Goal: Task Accomplishment & Management: Manage account settings

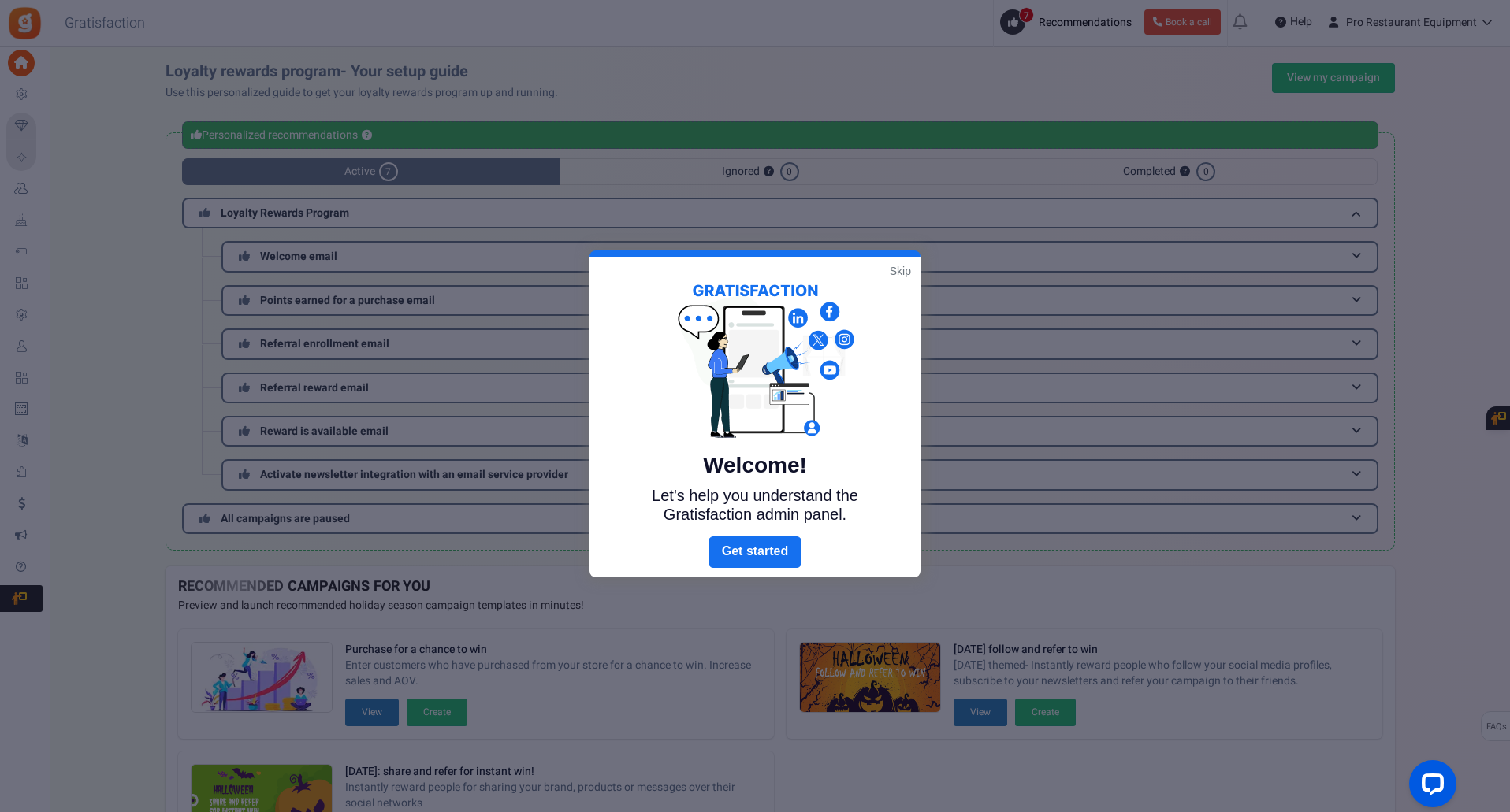
click at [895, 272] on link "Skip" at bounding box center [900, 271] width 22 height 16
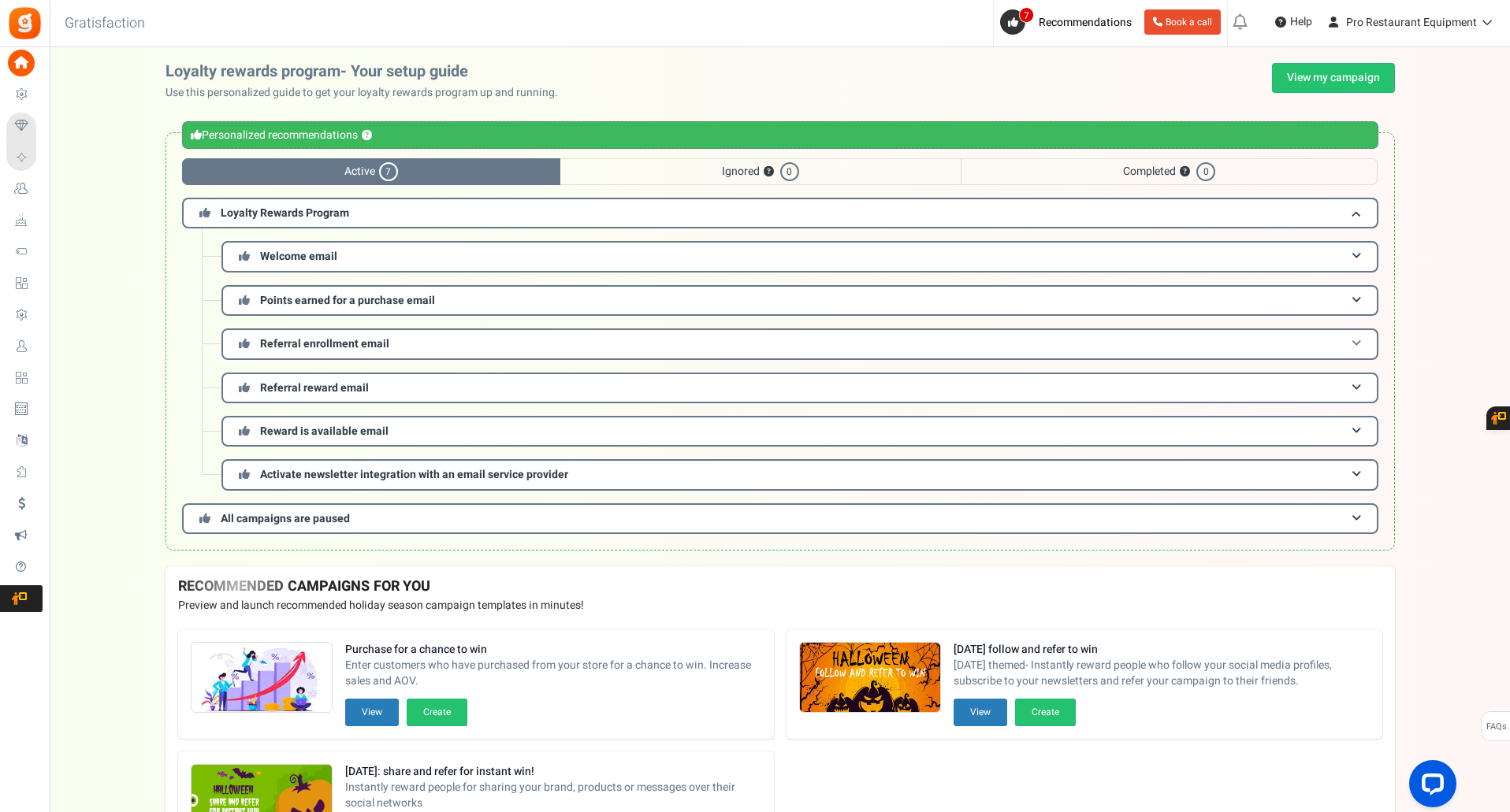
click at [1357, 346] on span at bounding box center [1356, 344] width 10 height 12
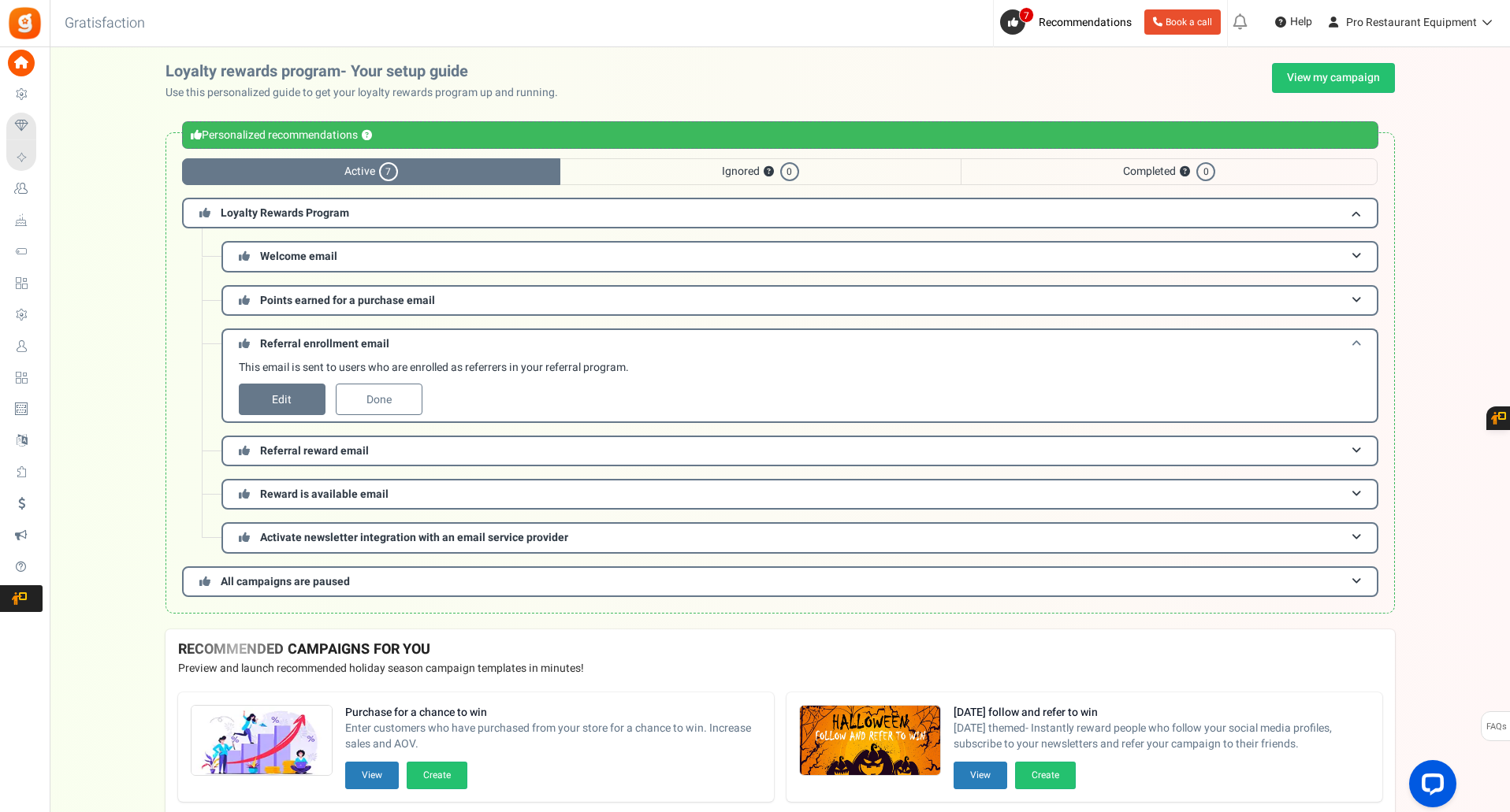
click at [1357, 346] on span at bounding box center [1356, 344] width 10 height 12
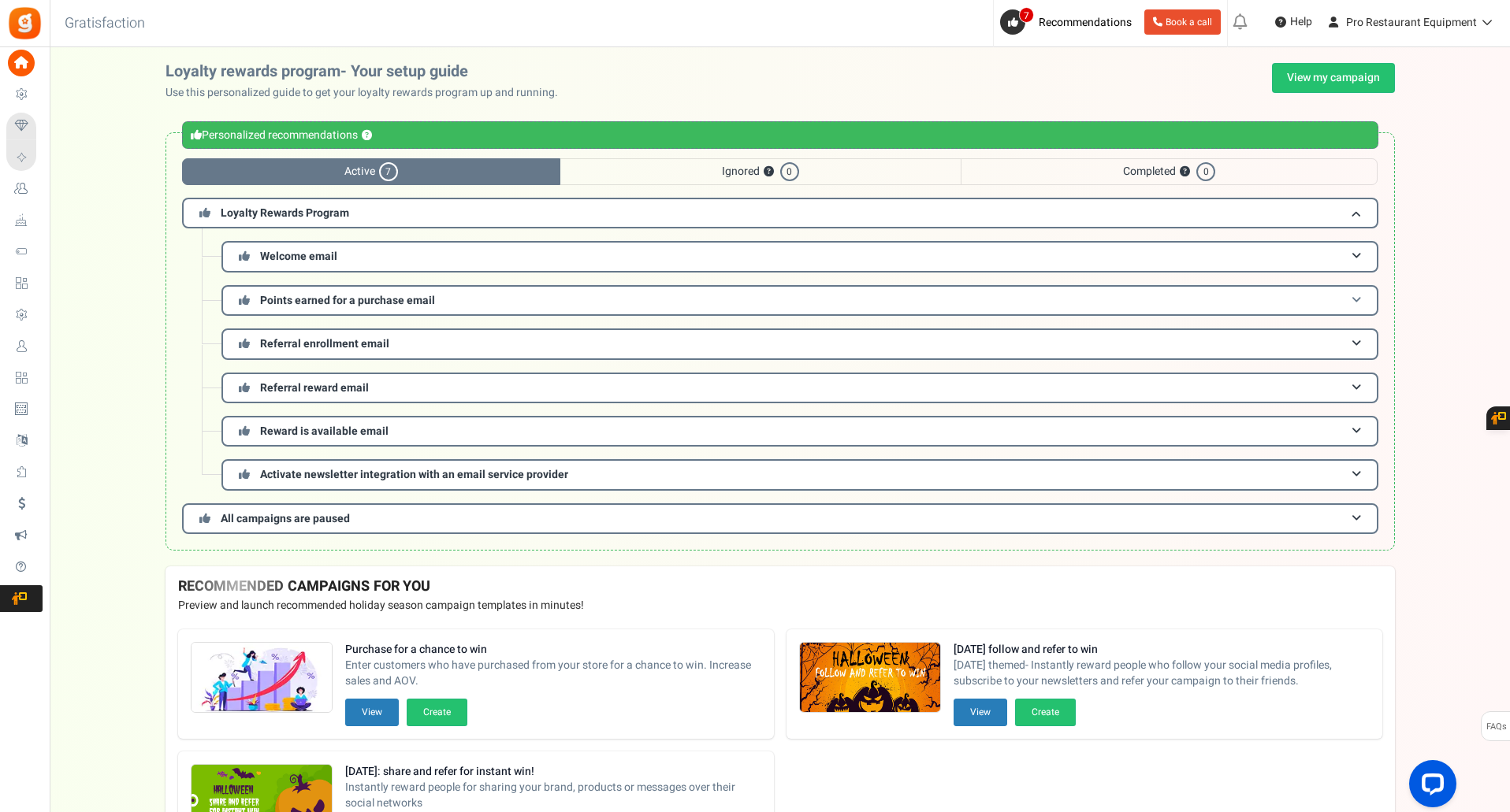
click at [1358, 305] on span at bounding box center [1356, 300] width 10 height 12
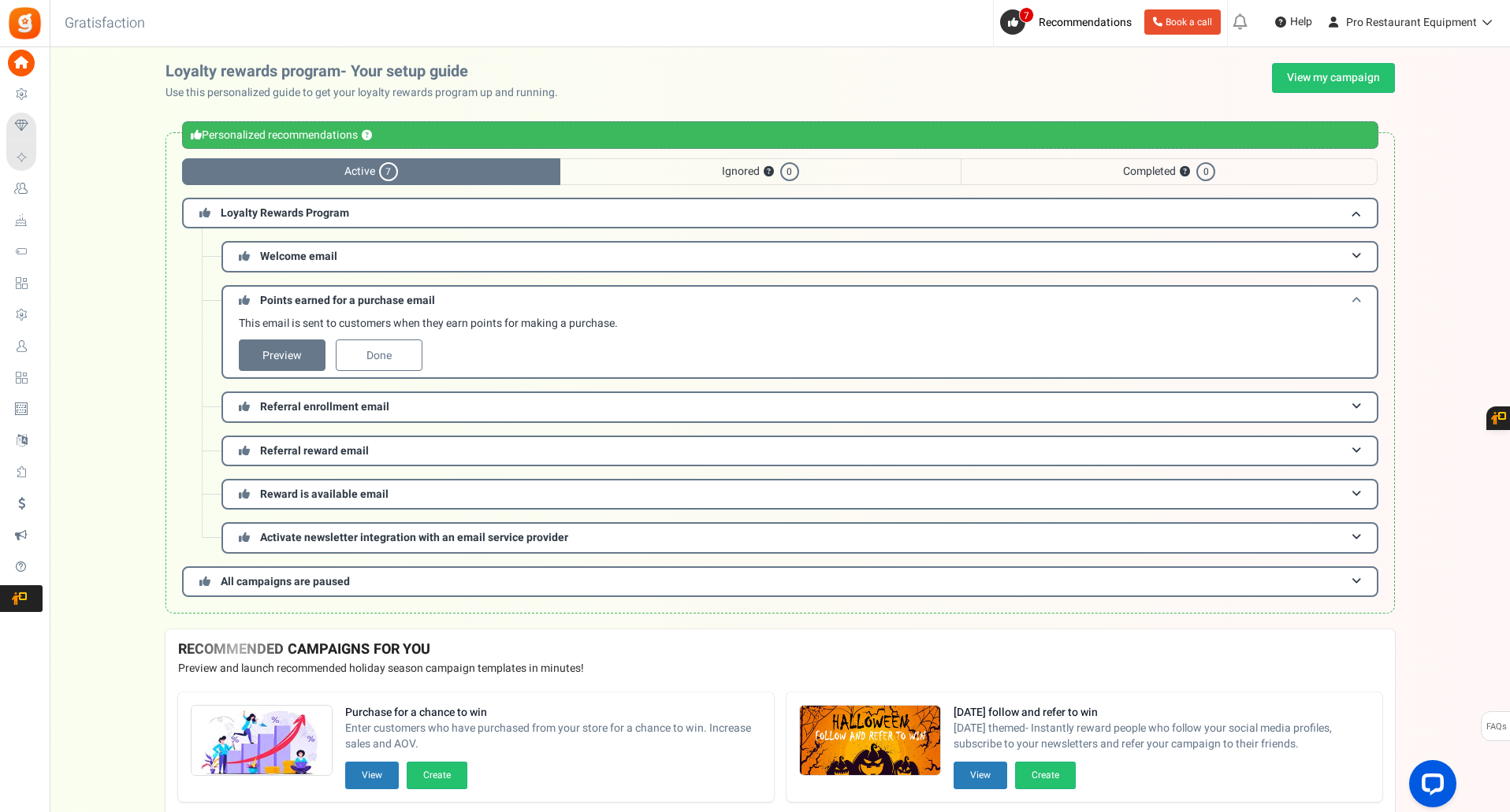
click at [1358, 305] on span at bounding box center [1356, 300] width 10 height 12
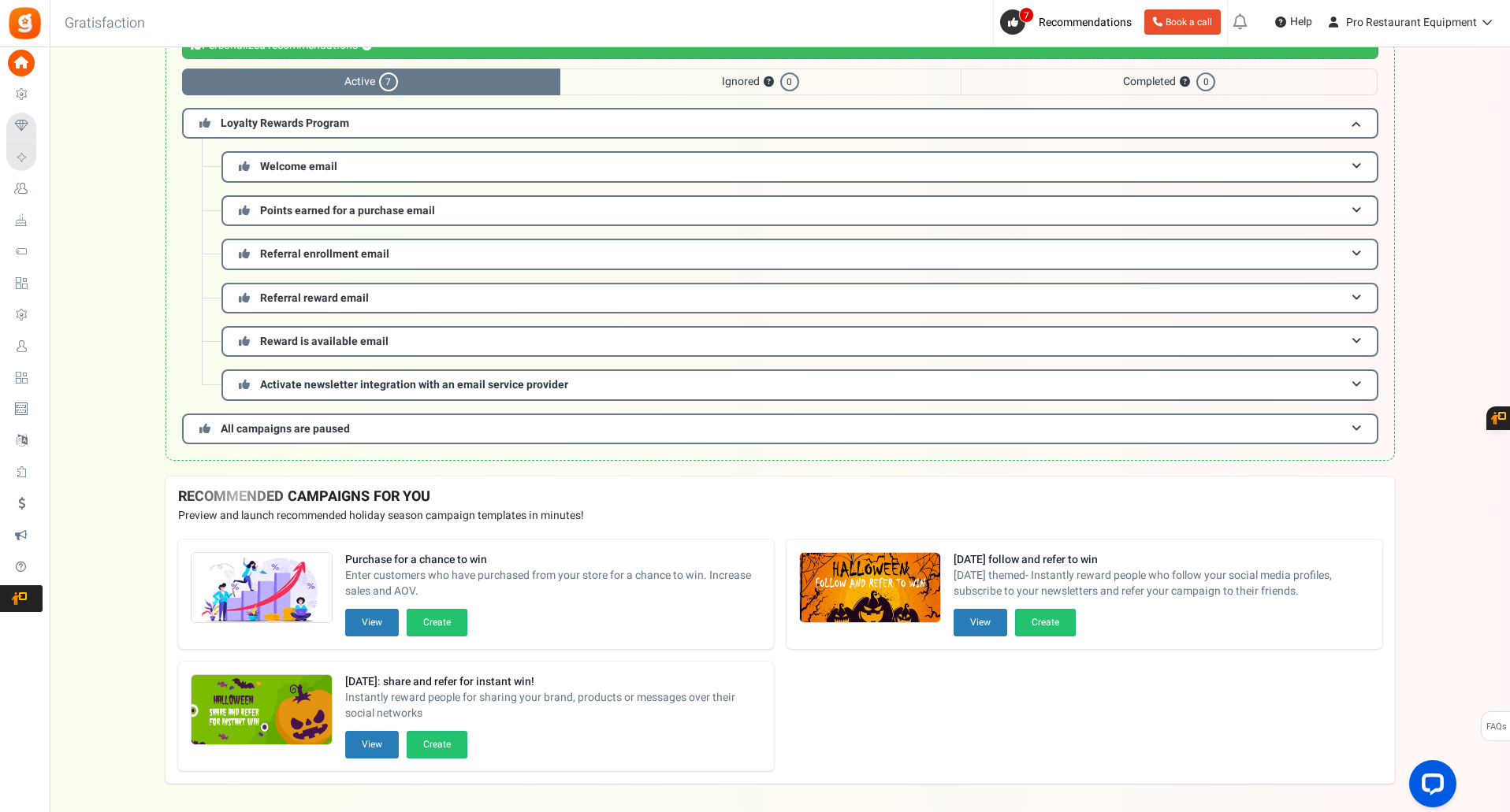
scroll to position [62, 0]
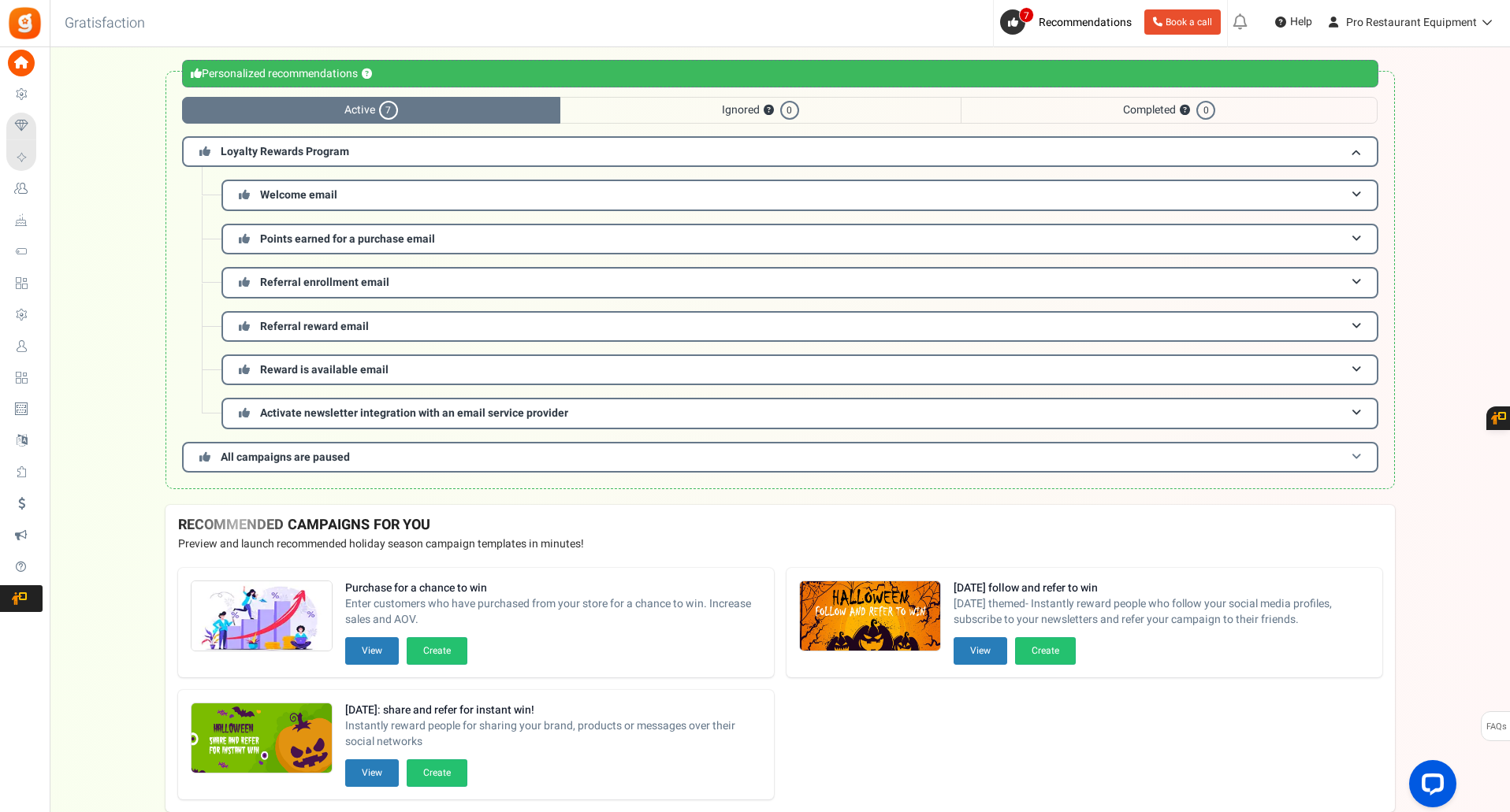
click at [1359, 457] on span at bounding box center [1356, 457] width 10 height 12
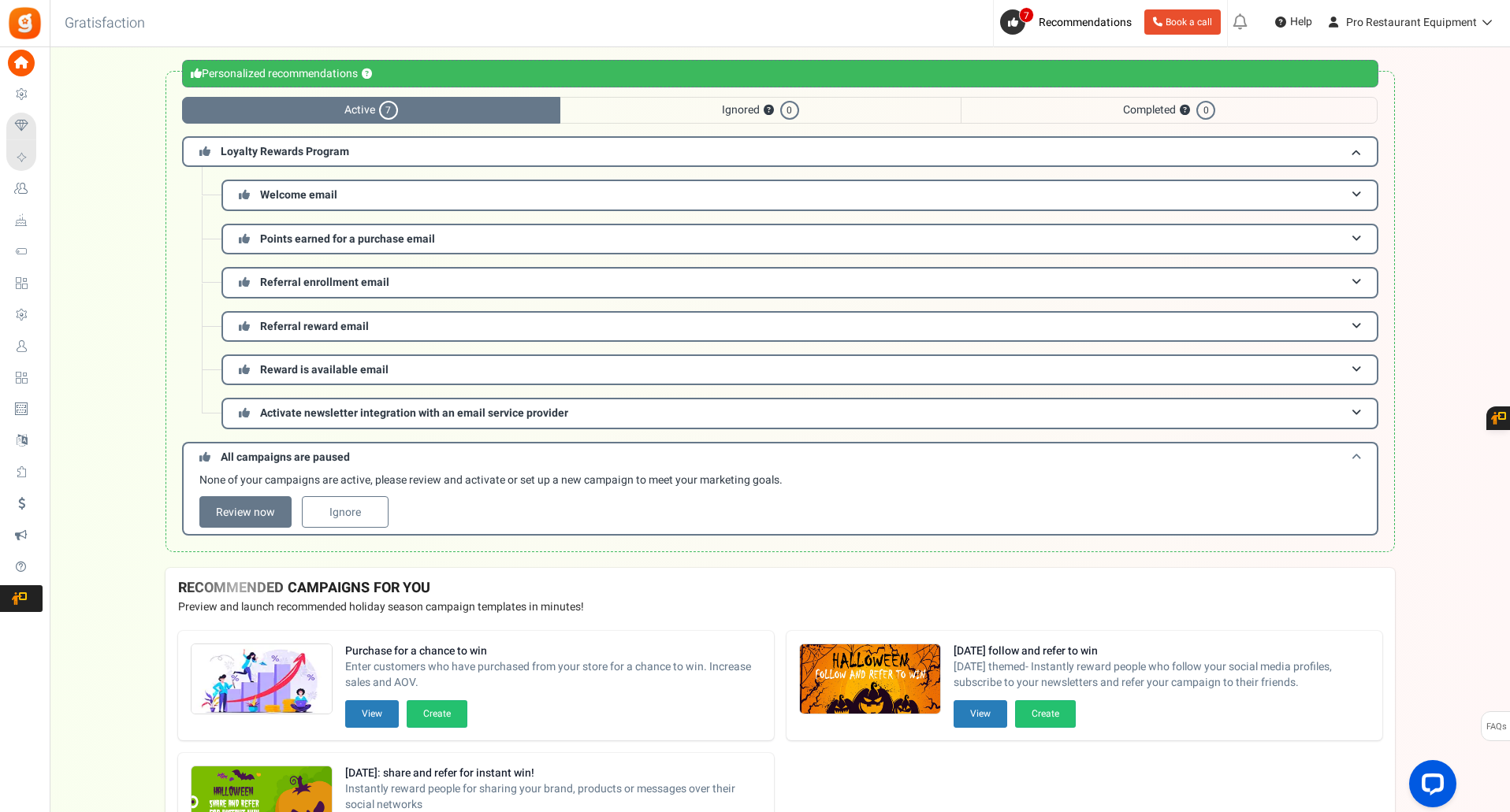
click at [1359, 457] on span at bounding box center [1356, 457] width 10 height 12
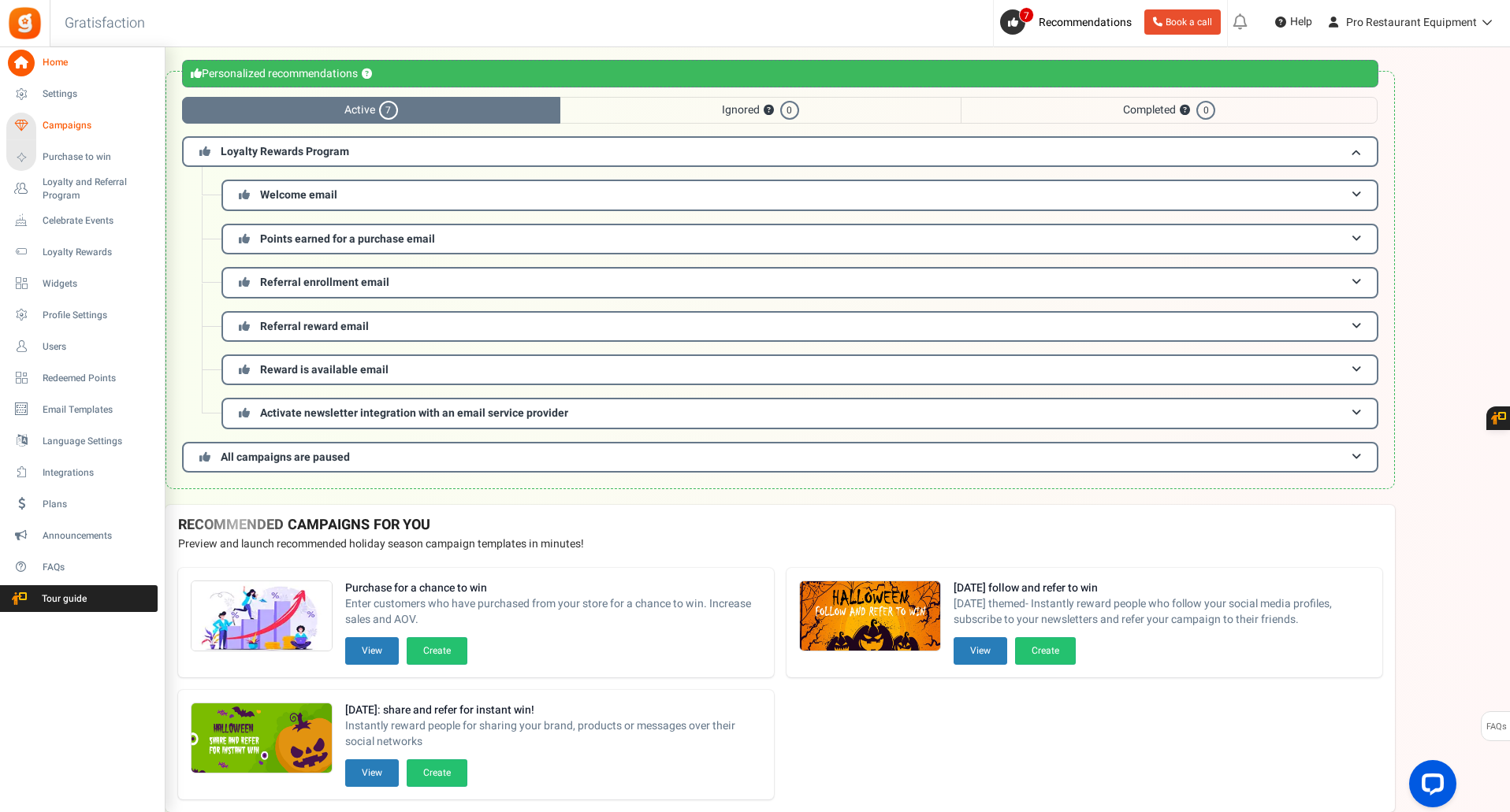
click at [88, 125] on span "Campaigns" at bounding box center [97, 126] width 111 height 14
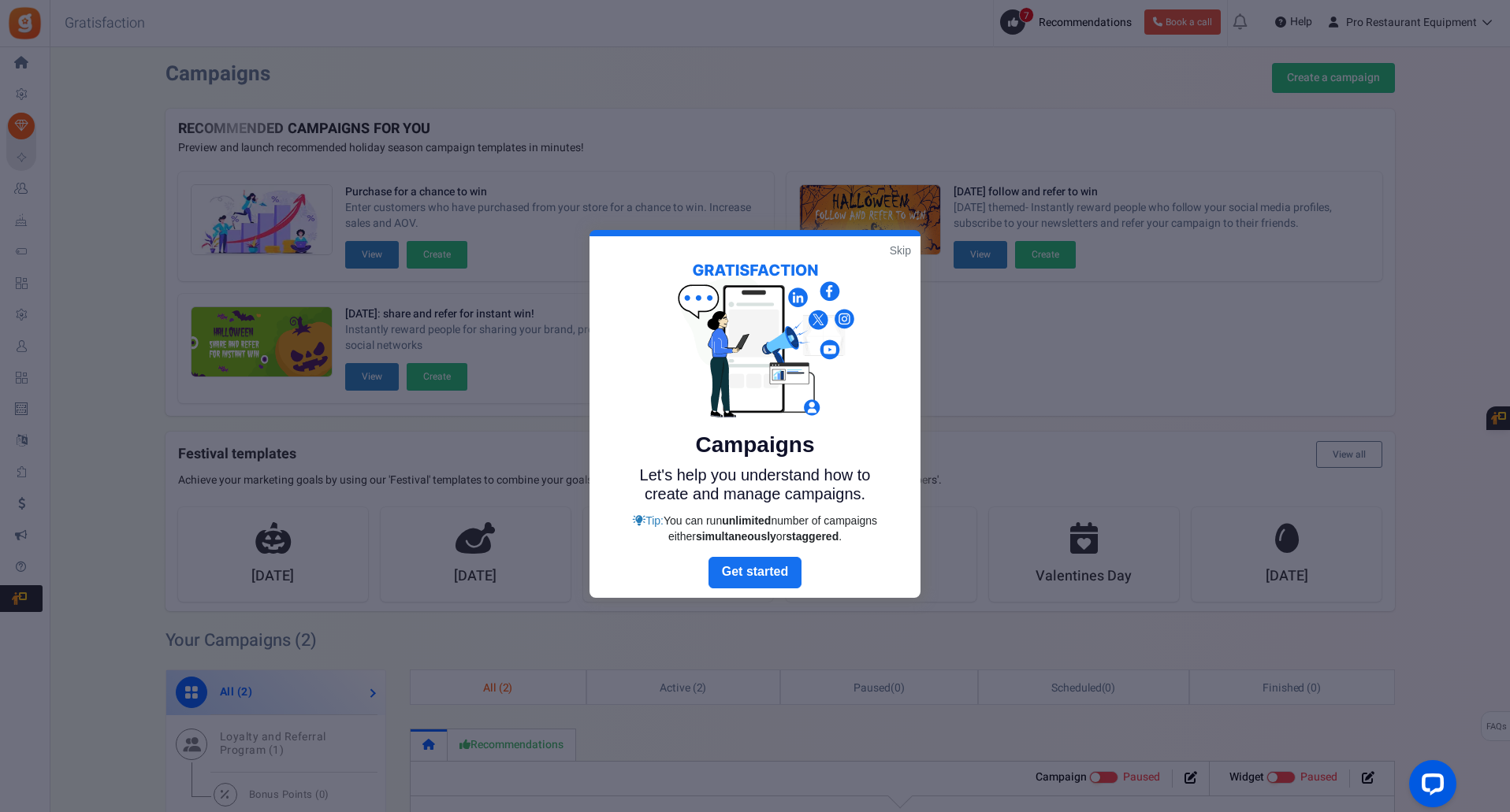
click at [909, 250] on link "Skip" at bounding box center [900, 250] width 22 height 16
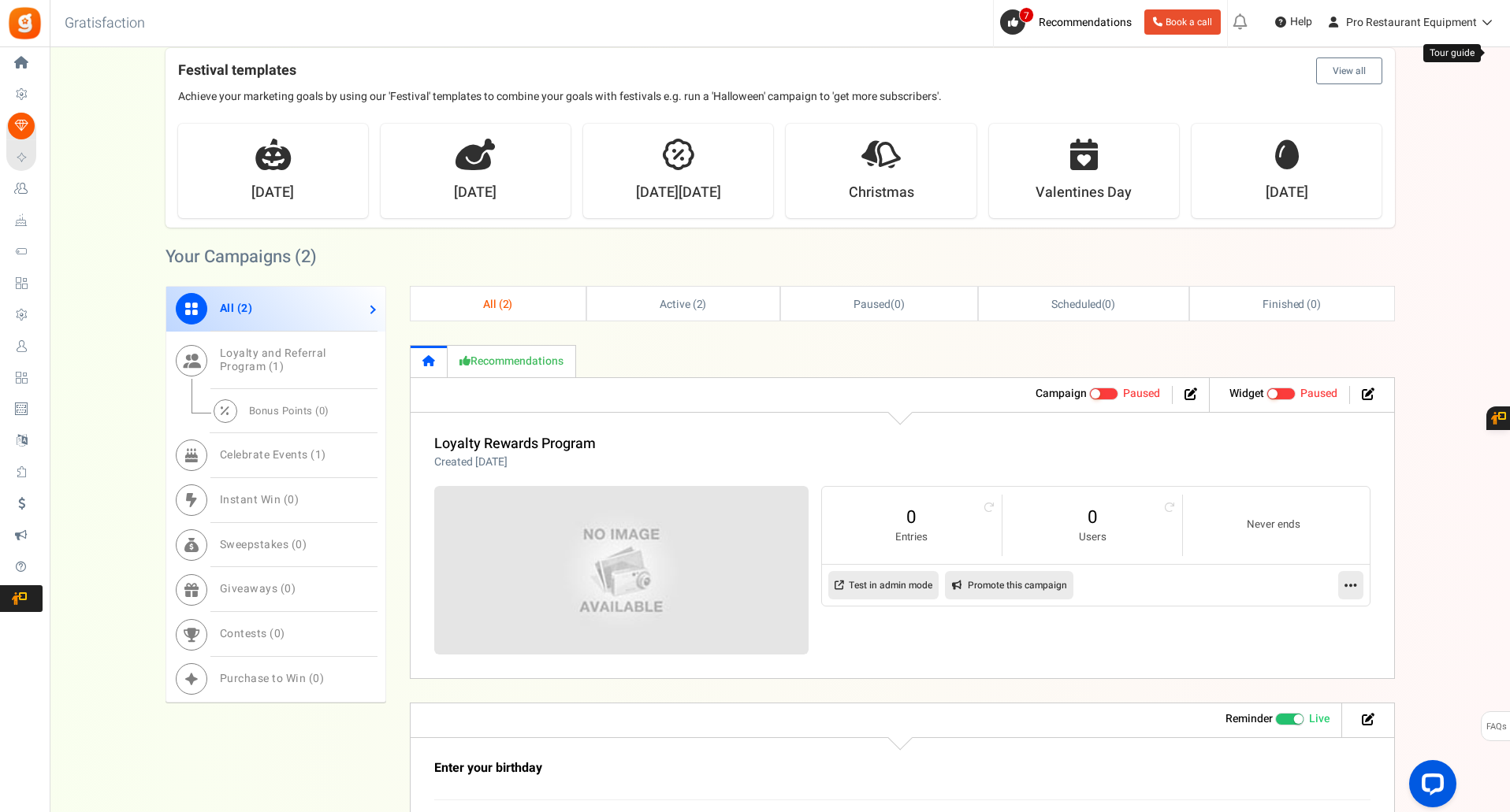
scroll to position [394, 0]
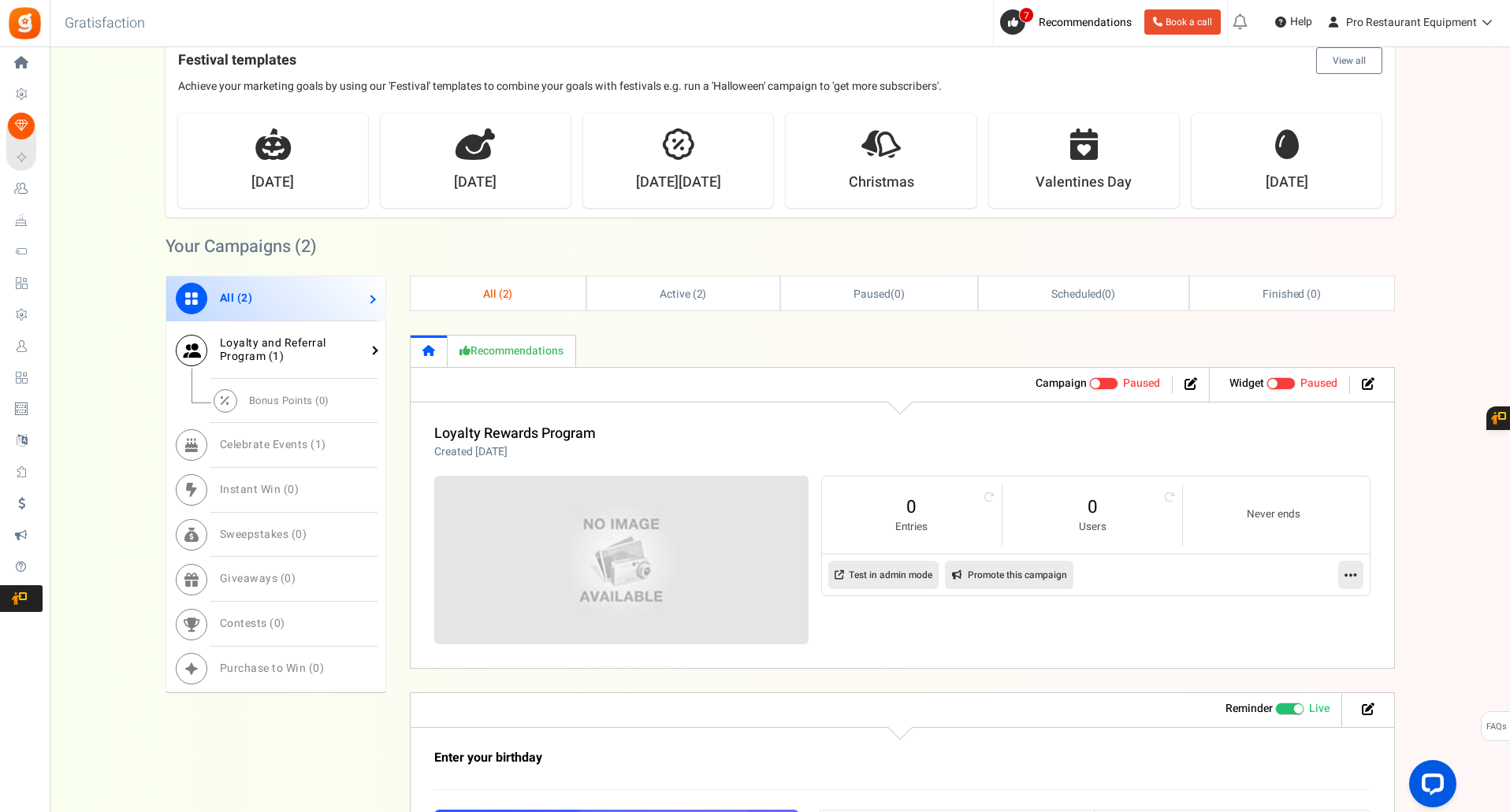
click at [273, 356] on span "1" at bounding box center [276, 356] width 7 height 17
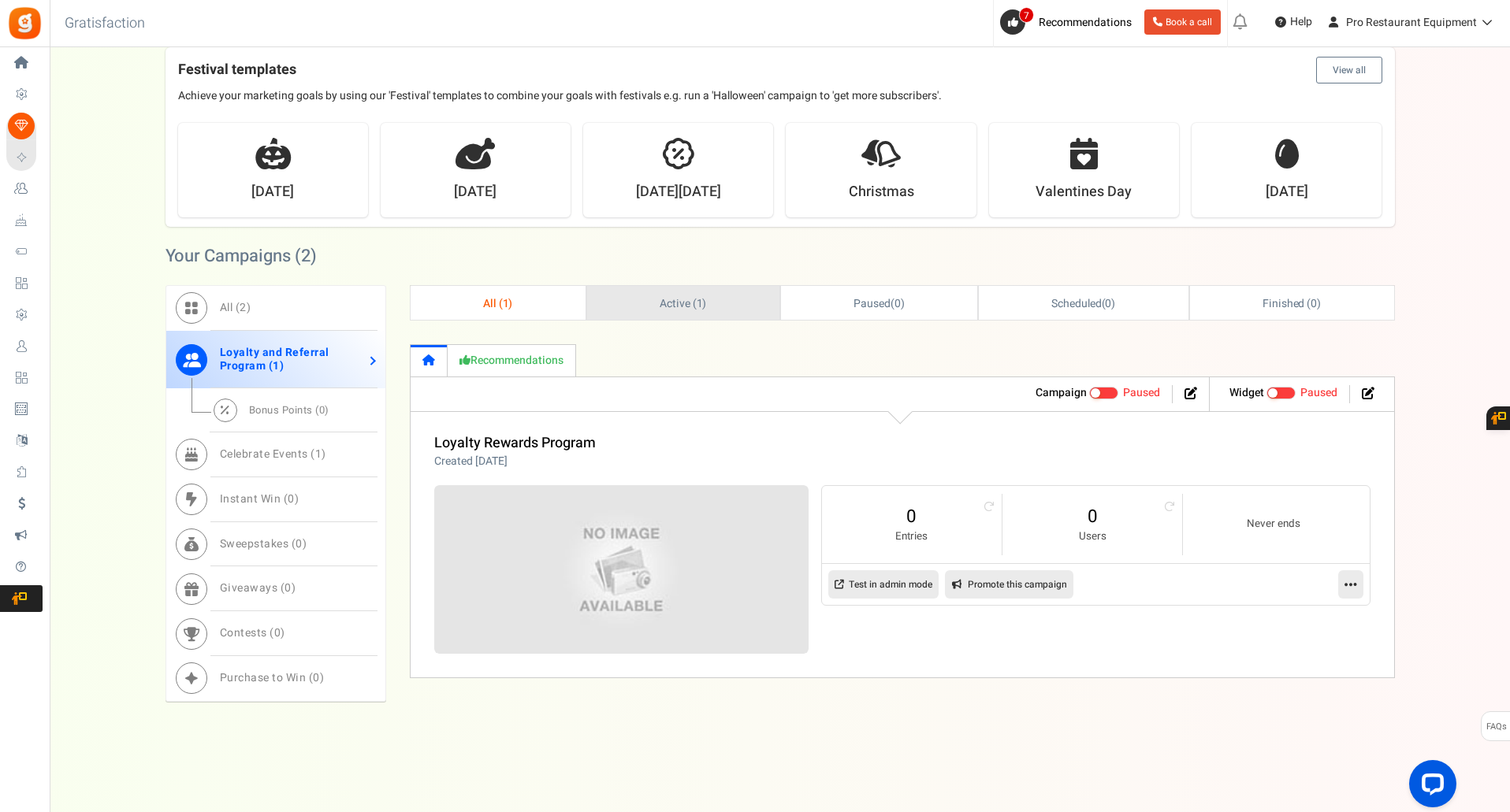
click at [657, 299] on link "Active ( 1 )" at bounding box center [683, 302] width 193 height 34
click at [674, 306] on span "Active ( 1 )" at bounding box center [681, 303] width 47 height 17
click at [514, 305] on link "All ( 1 )" at bounding box center [498, 302] width 174 height 34
click at [666, 305] on span "Active ( 1 )" at bounding box center [683, 303] width 47 height 17
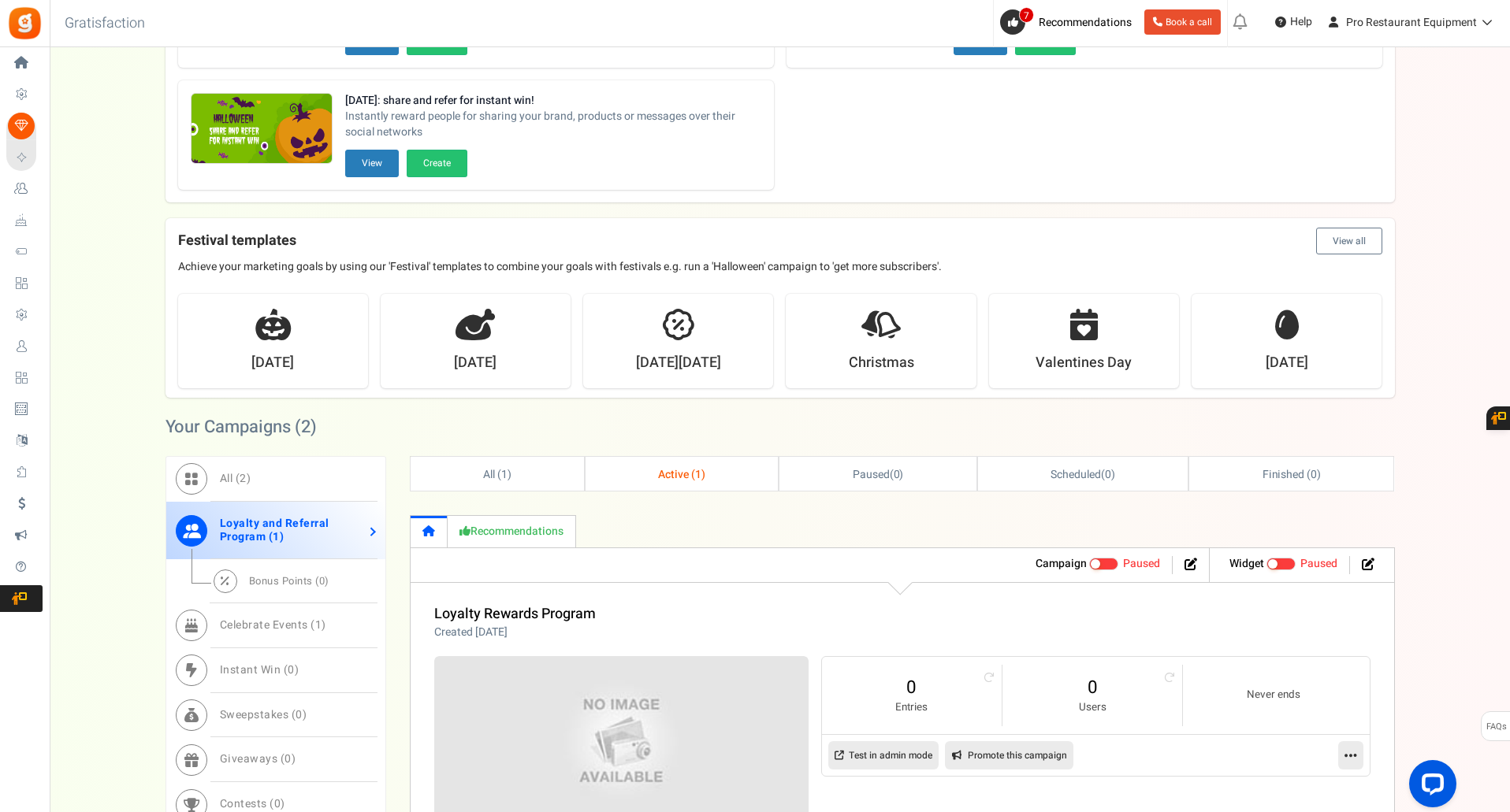
scroll to position [0, 0]
